Goal: Information Seeking & Learning: Learn about a topic

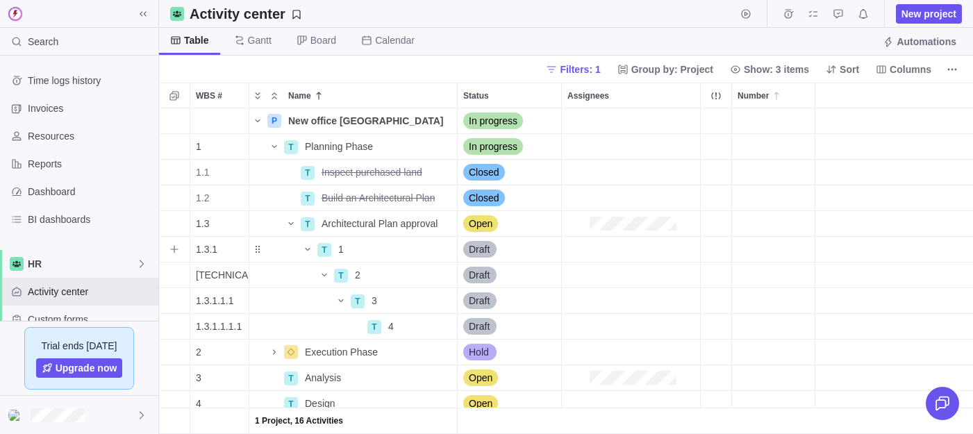
scroll to position [326, 814]
click at [420, 153] on span "Details" at bounding box center [413, 147] width 32 height 14
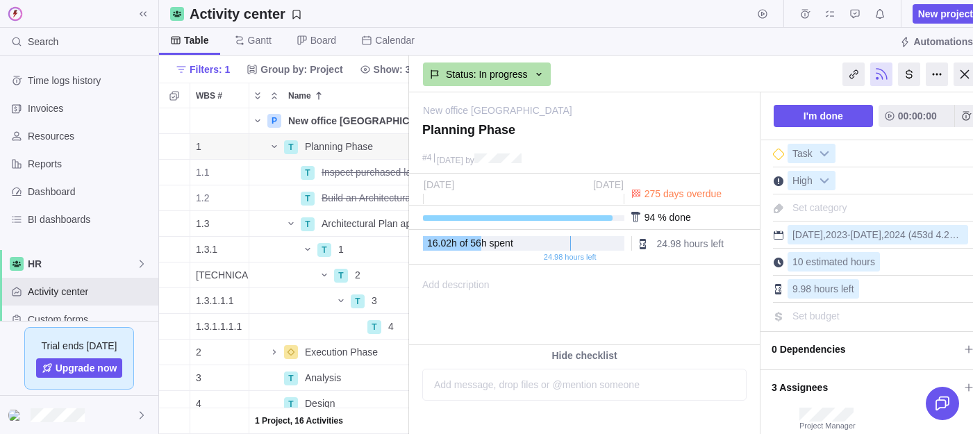
scroll to position [479, 0]
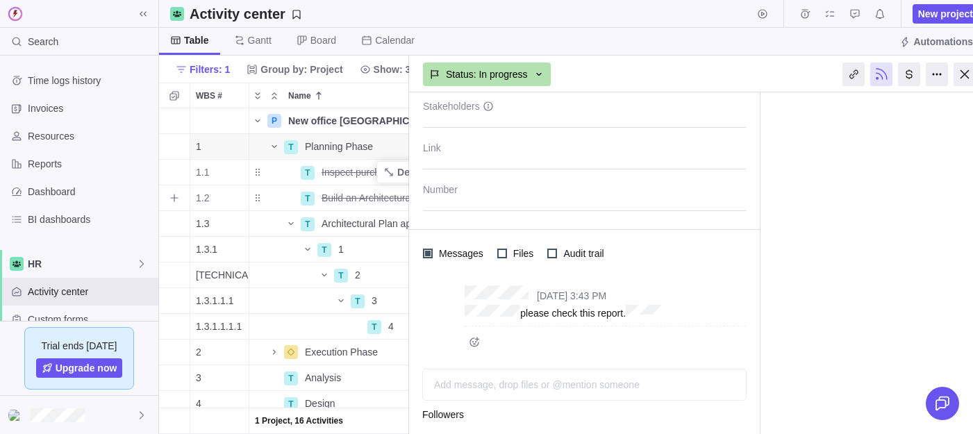
click at [364, 183] on div "Inspect purchased land" at bounding box center [386, 172] width 141 height 25
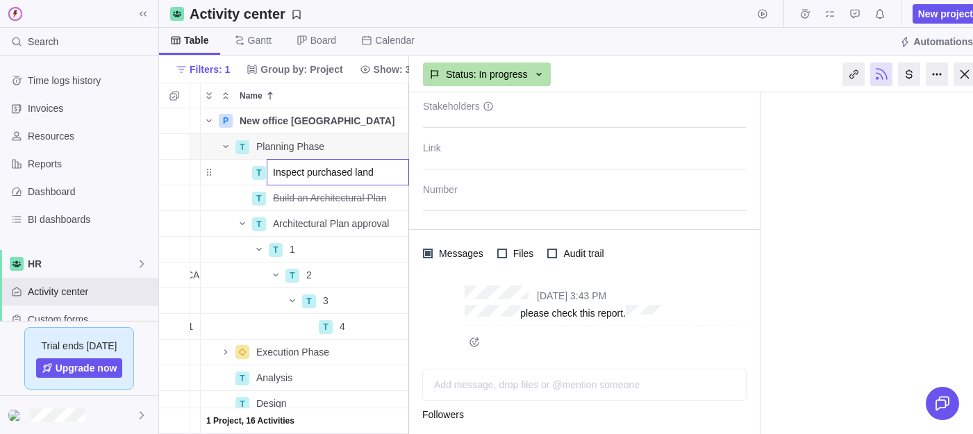
click at [322, 219] on div "P New office [GEOGRAPHIC_DATA] Details In progress +4 1 T Planning Phase Detail…" at bounding box center [284, 271] width 250 height 326
click at [349, 169] on span "Details" at bounding box center [365, 172] width 32 height 14
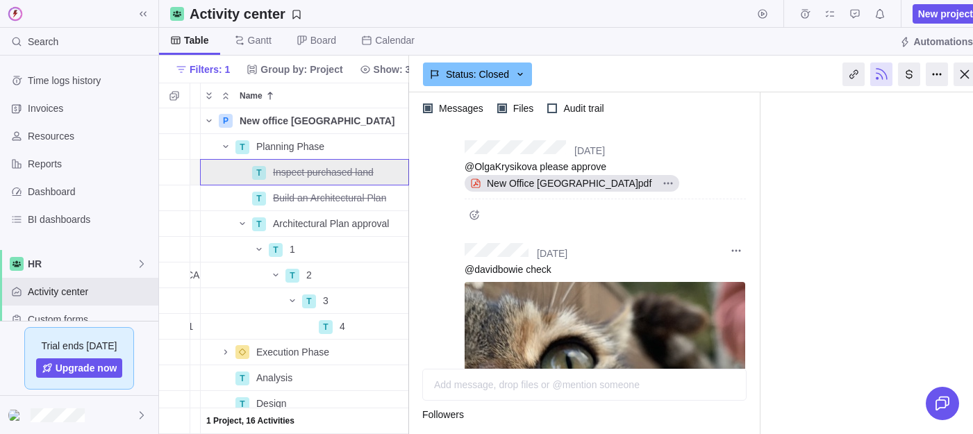
scroll to position [582, 0]
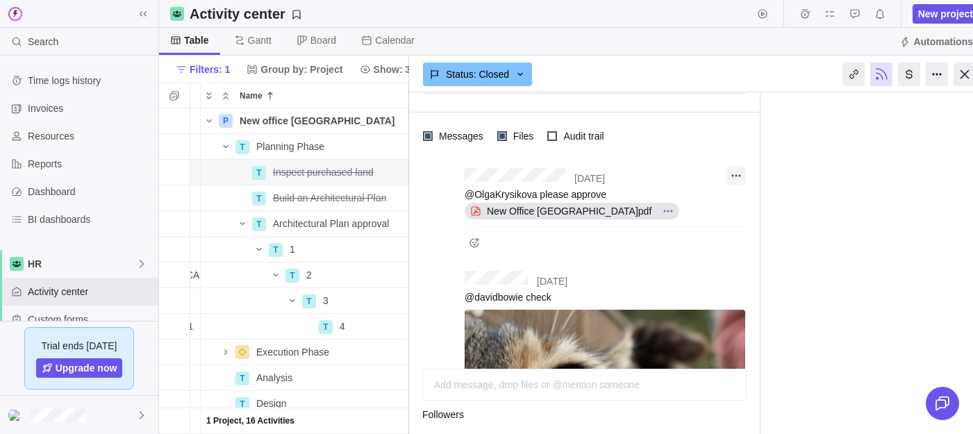
click at [742, 173] on span "More actions" at bounding box center [736, 175] width 19 height 19
click at [837, 315] on div "New office [GEOGRAPHIC_DATA] > Planning Phase — change Inspect purchased land #…" at bounding box center [699, 263] width 581 height 342
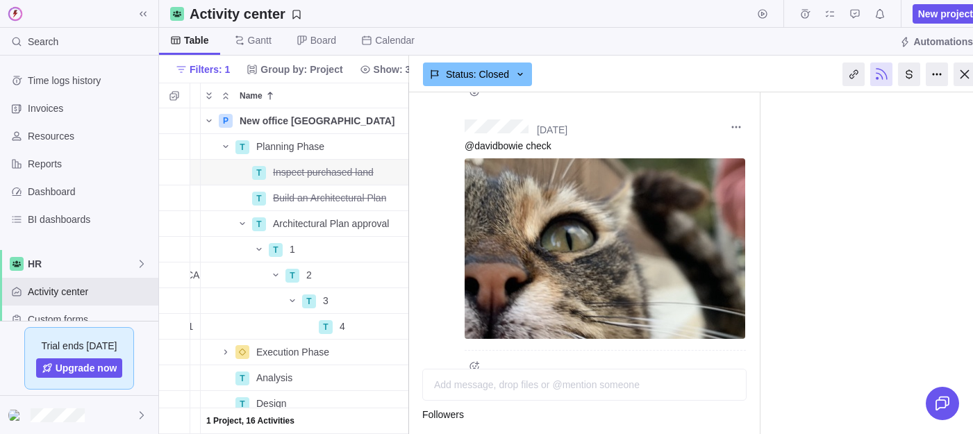
scroll to position [206, 0]
